Goal: Ask a question

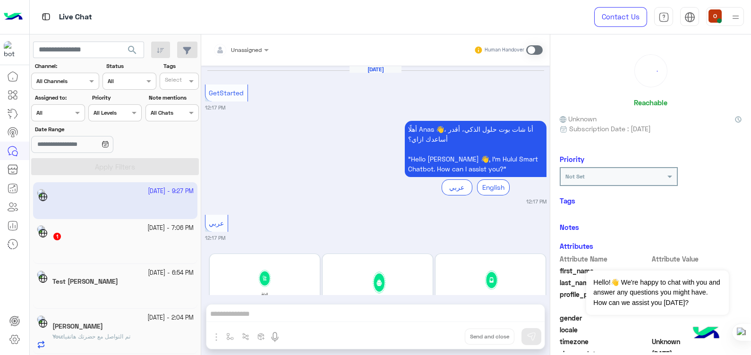
scroll to position [626, 0]
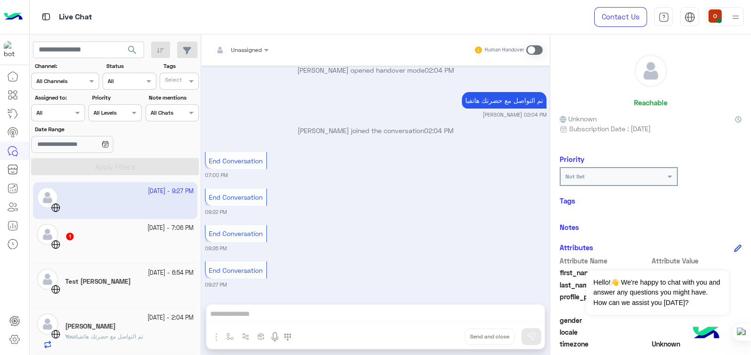
click at [257, 309] on div "Unassigned Human Handover [DATE] GetStarted 12:17 PM أهلًا Anas 👋، أنا شات بوت …" at bounding box center [375, 196] width 349 height 325
click at [310, 314] on div "Unassigned Human Handover [DATE] GetStarted 12:17 PM أهلًا Anas 👋، أنا شات بوت …" at bounding box center [375, 196] width 349 height 325
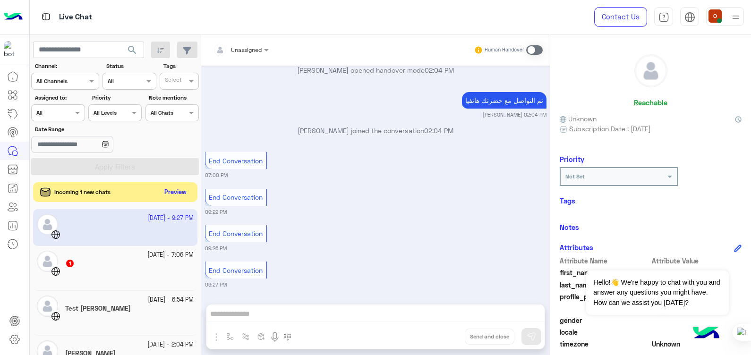
click at [176, 196] on button "Preview" at bounding box center [175, 192] width 29 height 13
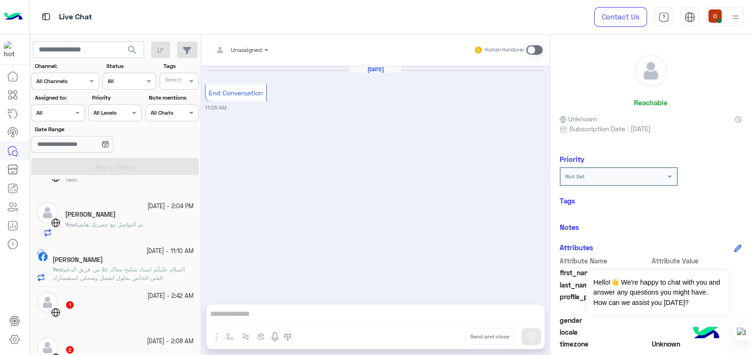
scroll to position [150, 0]
